Goal: Find specific page/section: Find specific page/section

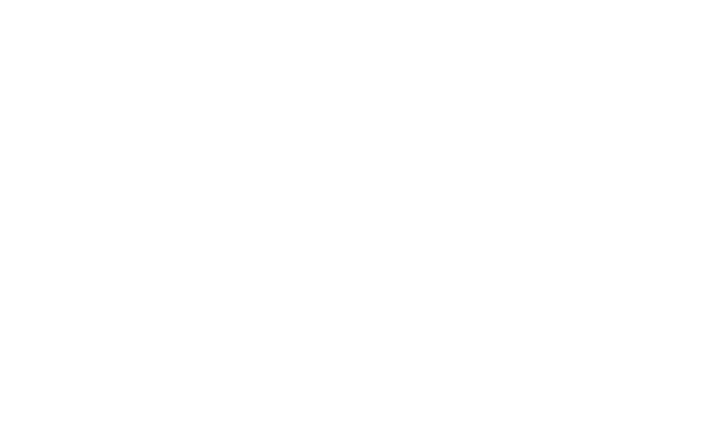
select select "Song"
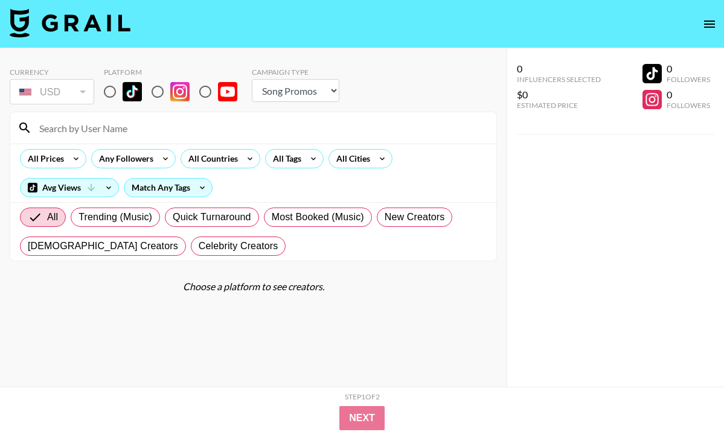
click at [127, 120] on input at bounding box center [260, 127] width 457 height 19
type input "hunter"
click at [108, 85] on input "radio" at bounding box center [109, 91] width 25 height 25
radio input "true"
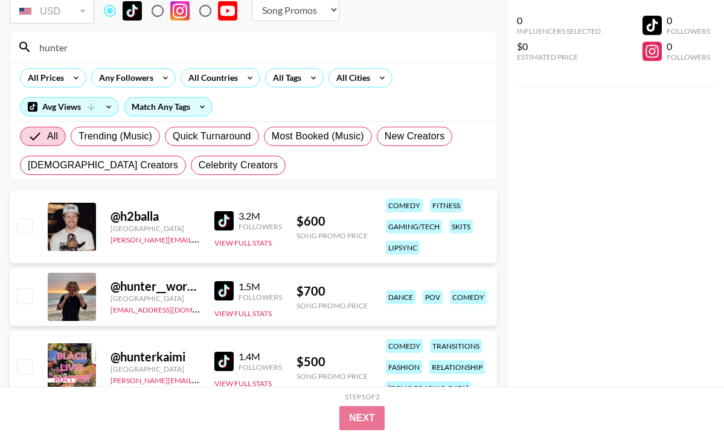
scroll to position [82, 0]
click at [174, 287] on div "@ hunter__workman" at bounding box center [155, 285] width 89 height 15
click at [212, 291] on div "@ hunter__workman [GEOGRAPHIC_DATA] [EMAIL_ADDRESS][DOMAIN_NAME] 1.5M Followers…" at bounding box center [253, 297] width 487 height 58
click at [222, 292] on img at bounding box center [223, 290] width 19 height 19
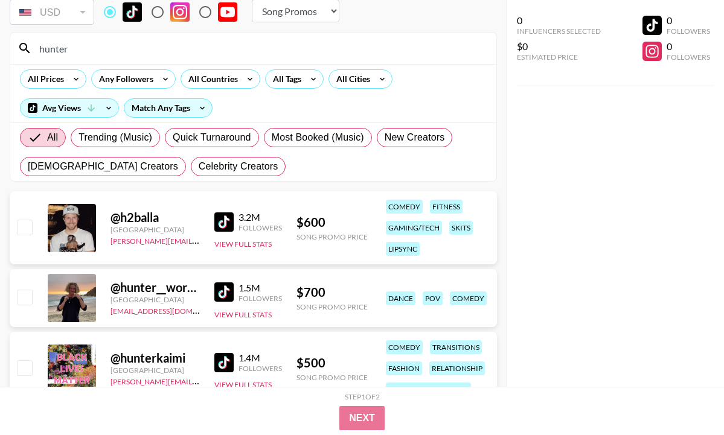
scroll to position [69, 0]
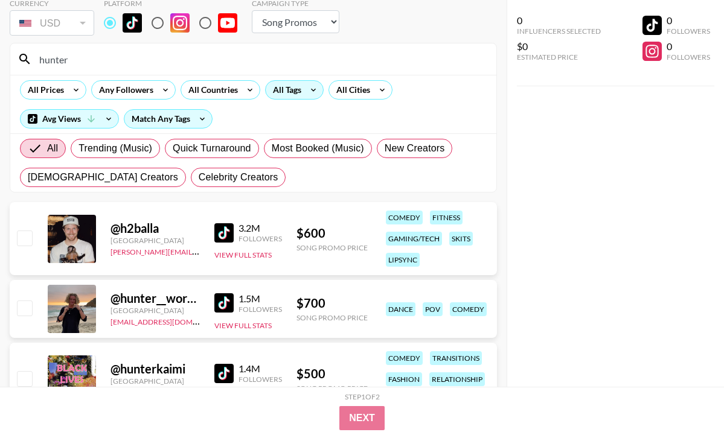
click at [304, 93] on icon at bounding box center [313, 90] width 19 height 18
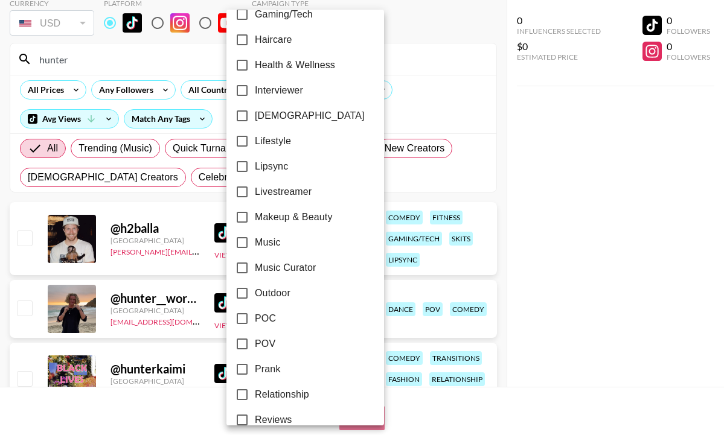
scroll to position [515, 0]
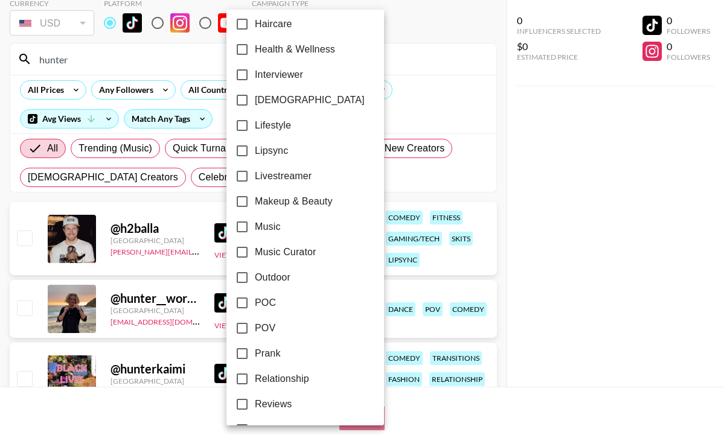
click at [246, 330] on input "POV" at bounding box center [242, 328] width 25 height 25
checkbox input "true"
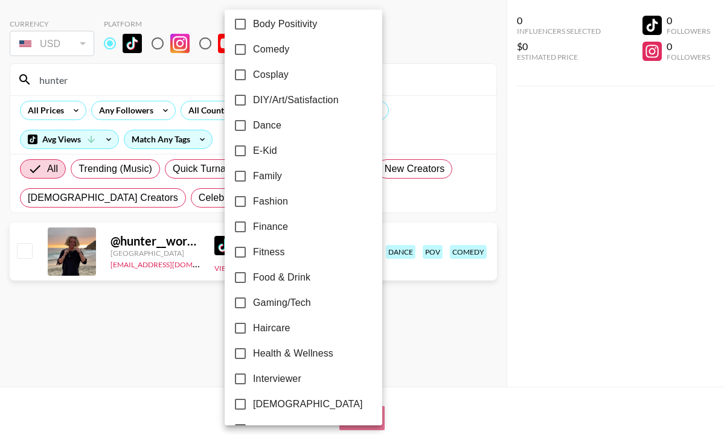
scroll to position [181, 0]
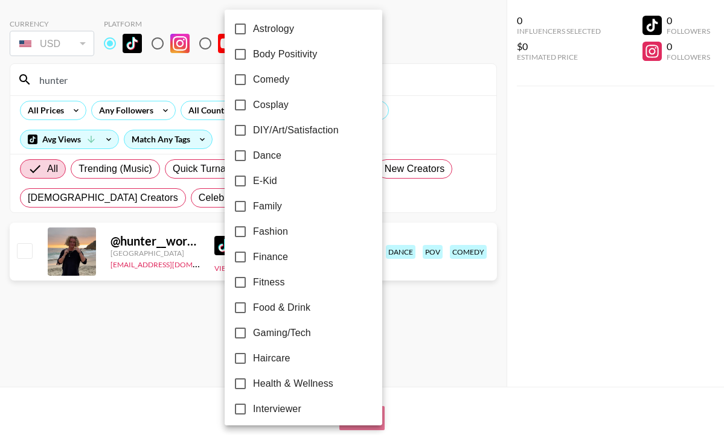
click at [242, 79] on input "Comedy" at bounding box center [240, 79] width 25 height 25
checkbox input "true"
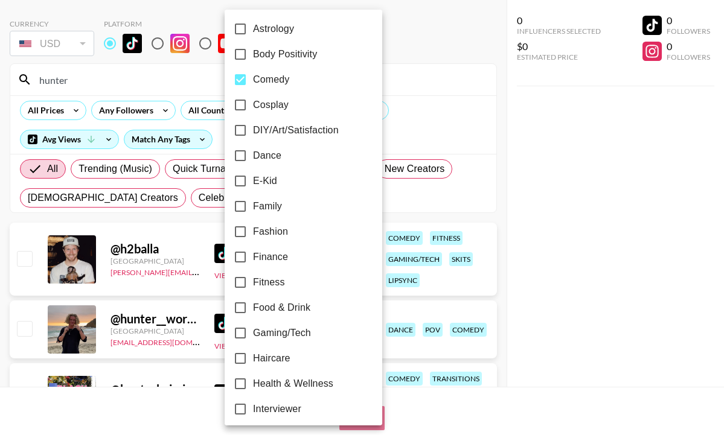
click at [119, 84] on div at bounding box center [362, 217] width 724 height 435
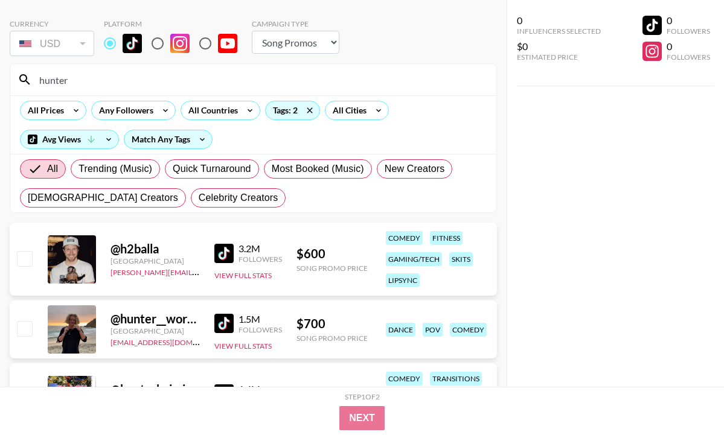
click at [119, 84] on div at bounding box center [362, 217] width 724 height 435
click at [119, 84] on div "24h Acting Aesthetic Alternative Animals / Pets Anime Art Astrology Body Positi…" at bounding box center [362, 217] width 724 height 435
click at [120, 83] on input "hunter" at bounding box center [260, 79] width 457 height 19
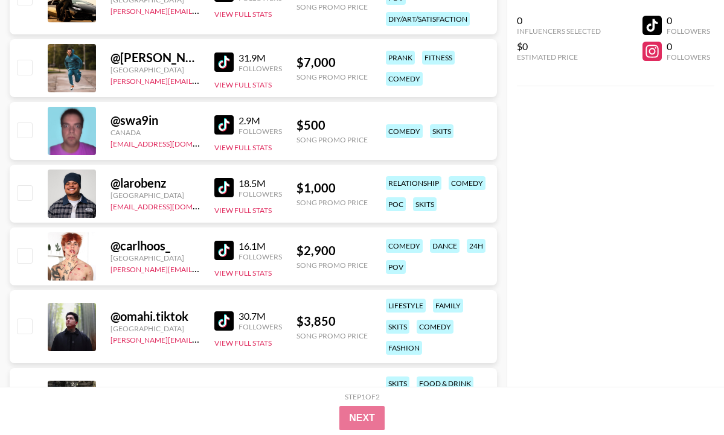
scroll to position [320, 0]
